Goal: Navigation & Orientation: Go to known website

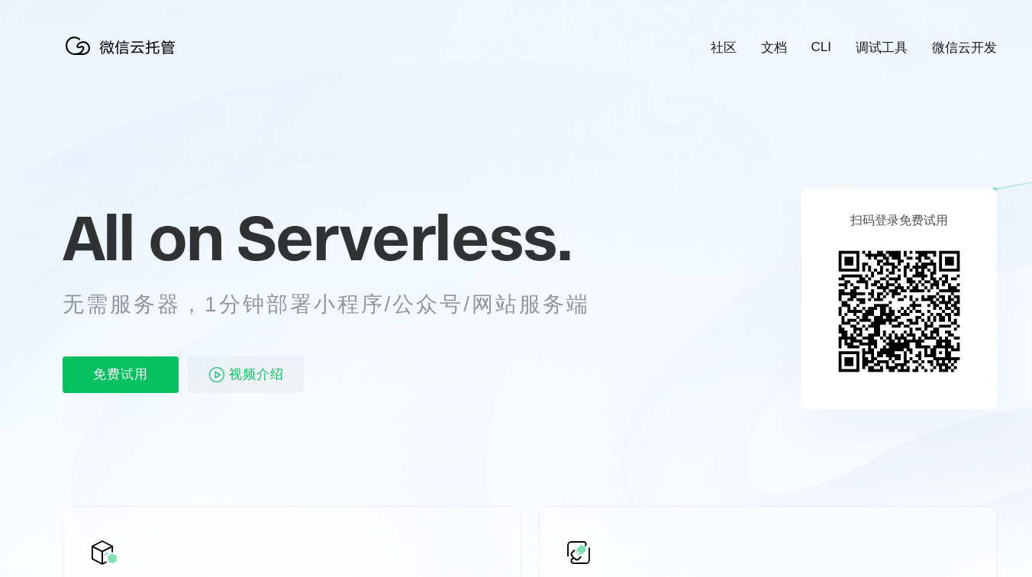
scroll to position [0, 2713]
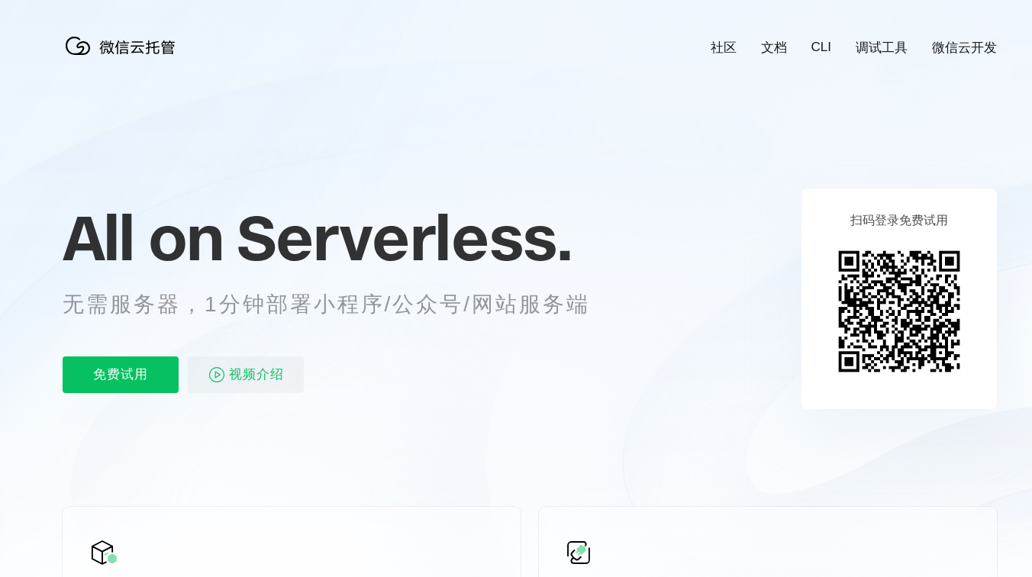
scroll to position [0, 2713]
